Goal: Information Seeking & Learning: Understand process/instructions

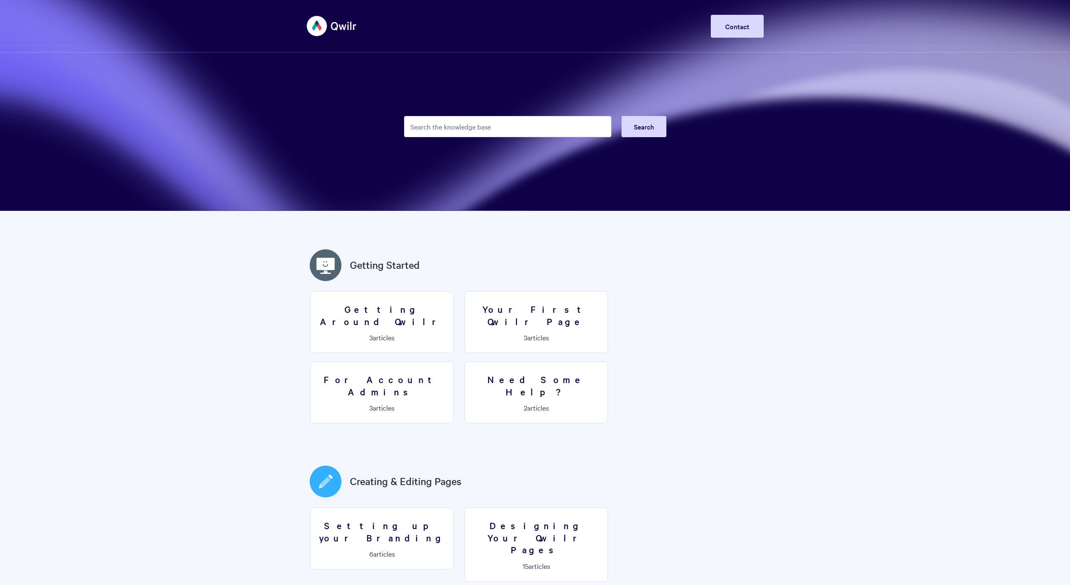
click at [487, 130] on input "Search the knowledge base" at bounding box center [507, 126] width 207 height 21
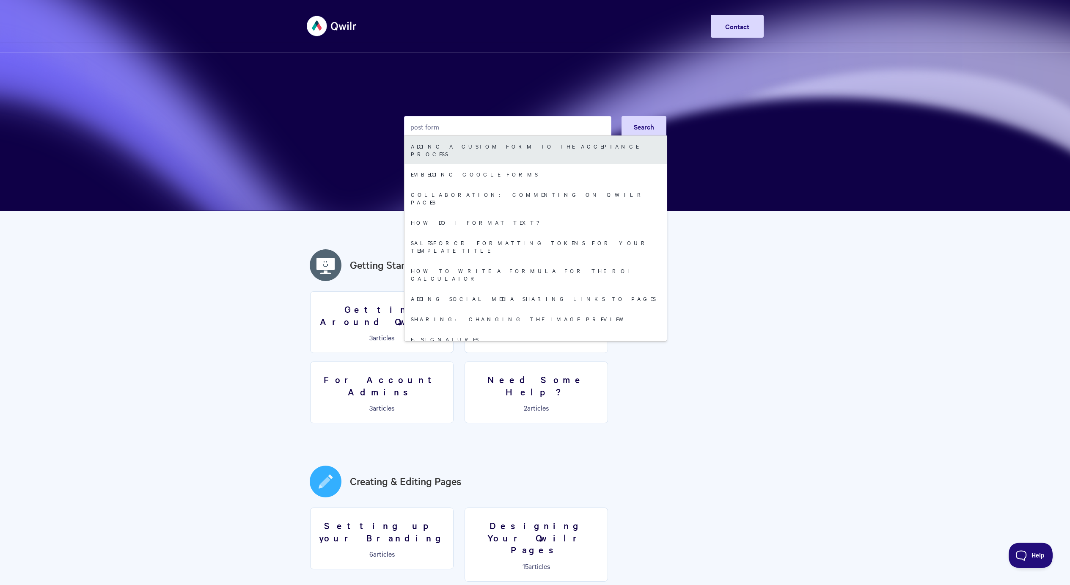
type input "post form"
click at [493, 153] on link "Adding a custom form to the acceptance process" at bounding box center [536, 150] width 262 height 28
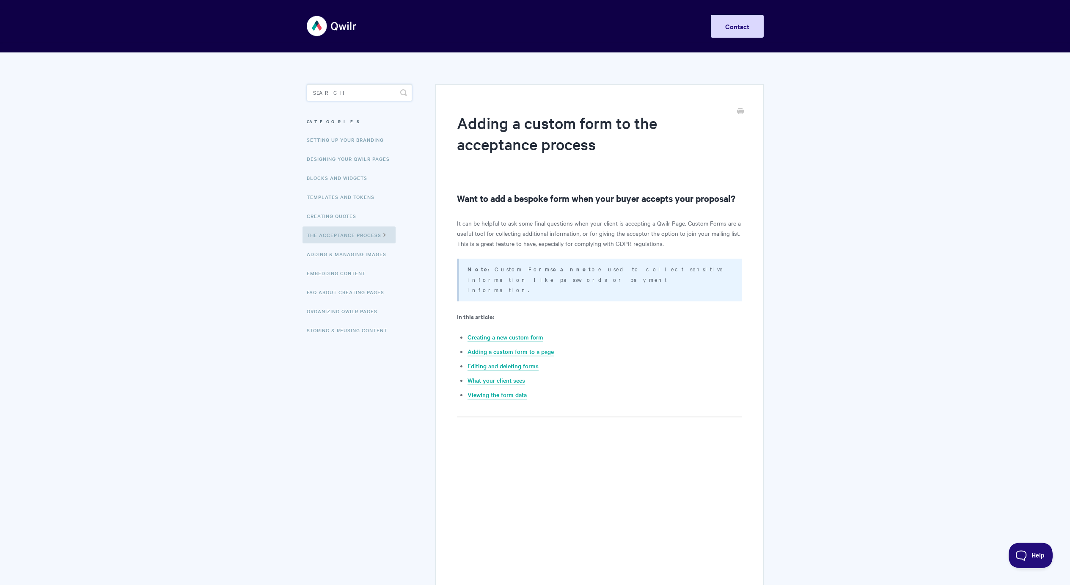
click at [345, 95] on input "Search" at bounding box center [359, 92] width 105 height 17
type input "after"
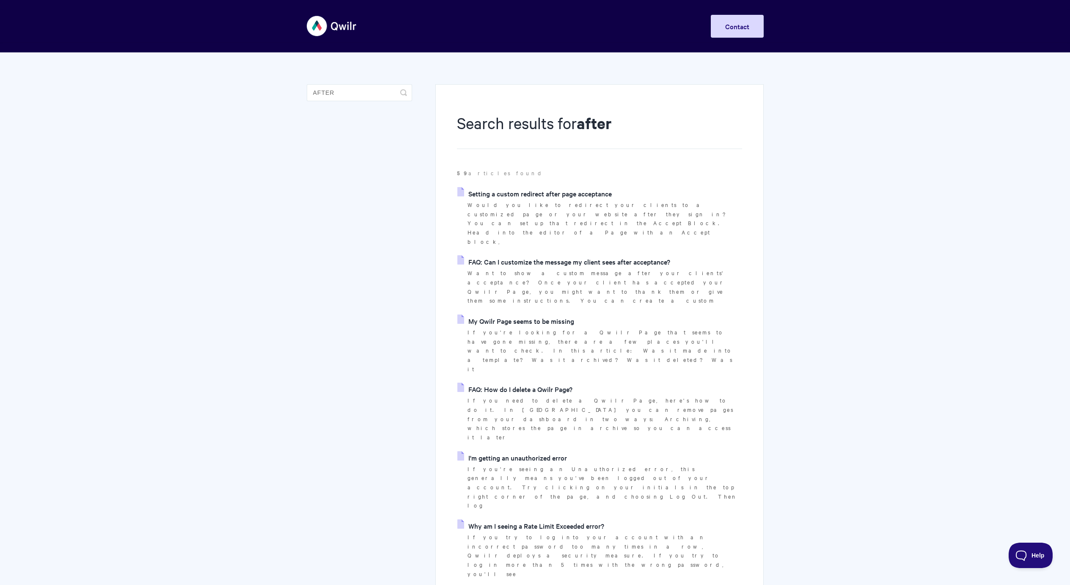
click at [506, 197] on link "Setting a custom redirect after page acceptance" at bounding box center [534, 193] width 154 height 13
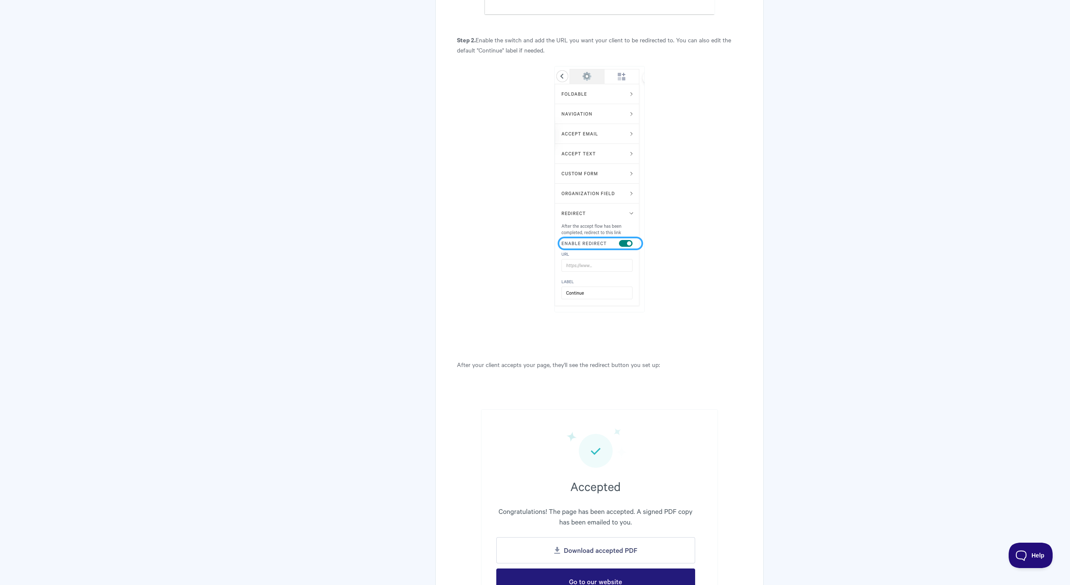
scroll to position [950, 0]
